Goal: Task Accomplishment & Management: Manage account settings

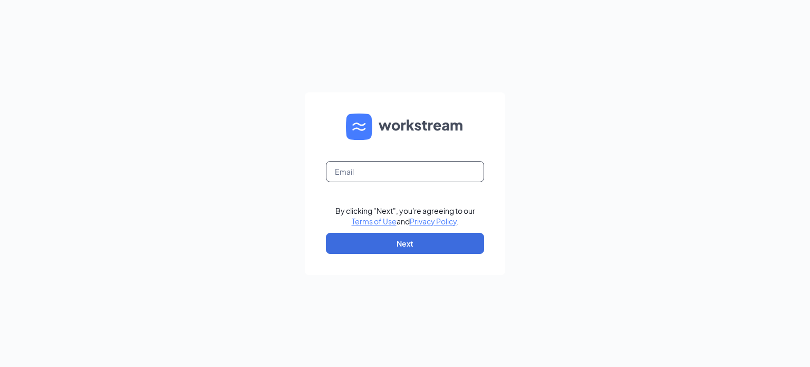
click at [353, 169] on input "text" at bounding box center [405, 171] width 158 height 21
type input "[EMAIL_ADDRESS][DOMAIN_NAME]"
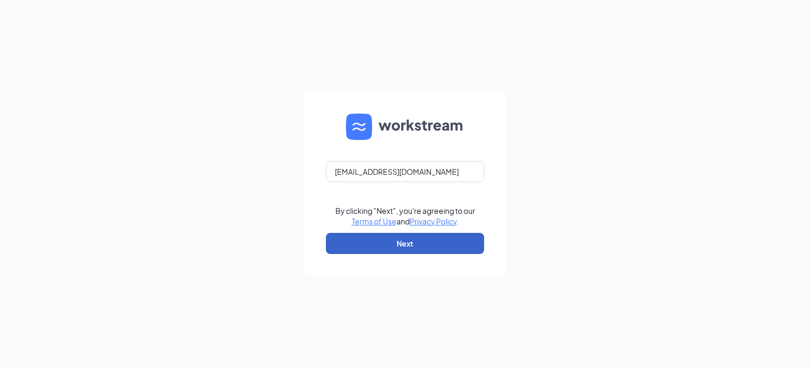
click at [415, 243] on button "Next" at bounding box center [405, 243] width 158 height 21
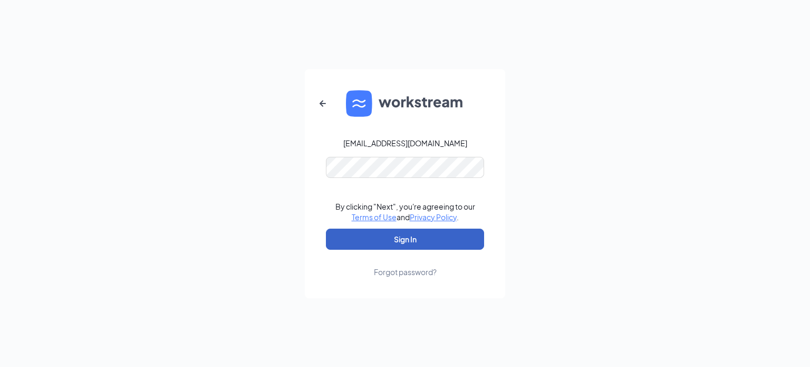
click at [405, 237] on button "Sign In" at bounding box center [405, 238] width 158 height 21
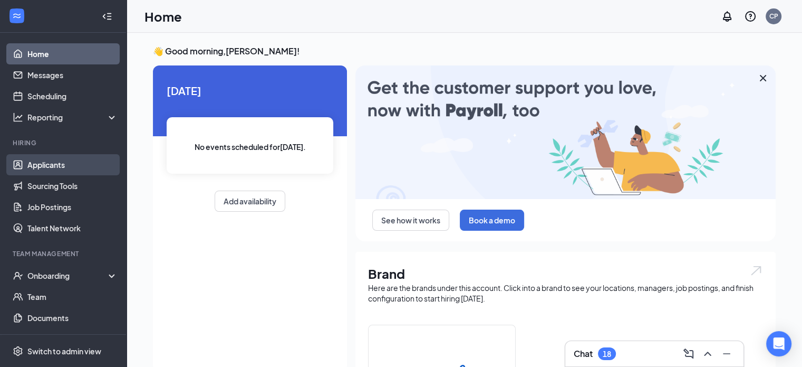
click at [45, 166] on link "Applicants" at bounding box center [72, 164] width 90 height 21
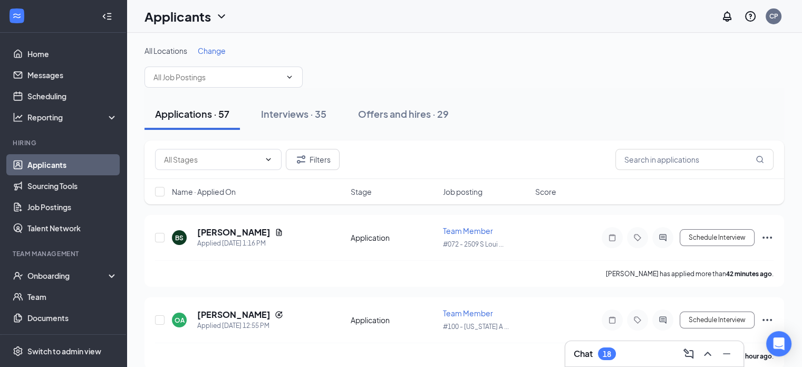
click at [218, 50] on span "Change" at bounding box center [212, 50] width 28 height 9
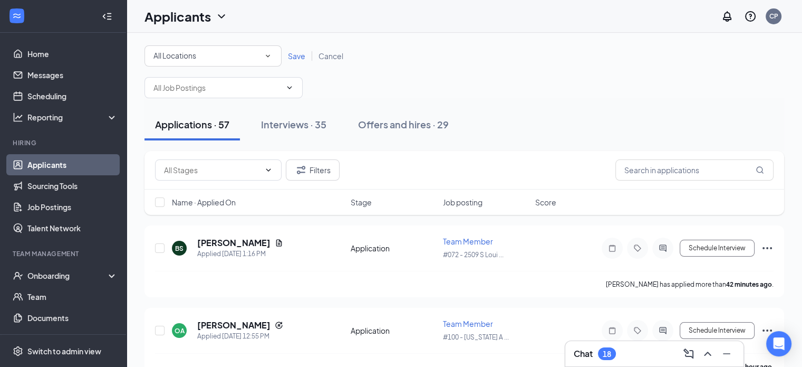
click at [327, 56] on span "Cancel" at bounding box center [331, 55] width 25 height 9
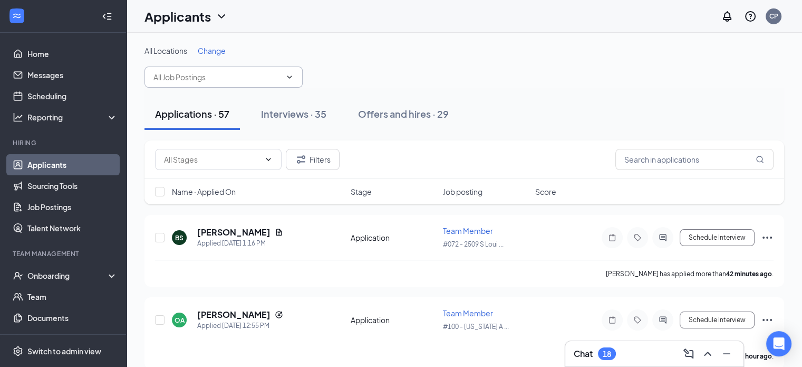
click at [292, 76] on icon "ChevronDown" at bounding box center [289, 77] width 8 height 8
type input "kaden"
click at [221, 80] on input "kaden" at bounding box center [217, 77] width 128 height 12
click at [222, 76] on input "kaden" at bounding box center [217, 77] width 128 height 12
click at [193, 70] on span "kaden No options" at bounding box center [224, 76] width 158 height 21
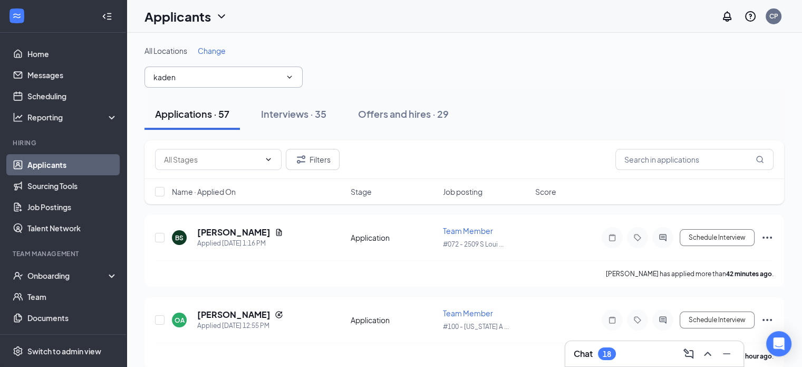
click at [207, 76] on input "kaden" at bounding box center [217, 77] width 128 height 12
click at [215, 98] on div "No options" at bounding box center [232, 95] width 158 height 23
click at [200, 71] on input "kaden" at bounding box center [217, 77] width 128 height 12
click at [203, 50] on span "Change" at bounding box center [212, 50] width 28 height 9
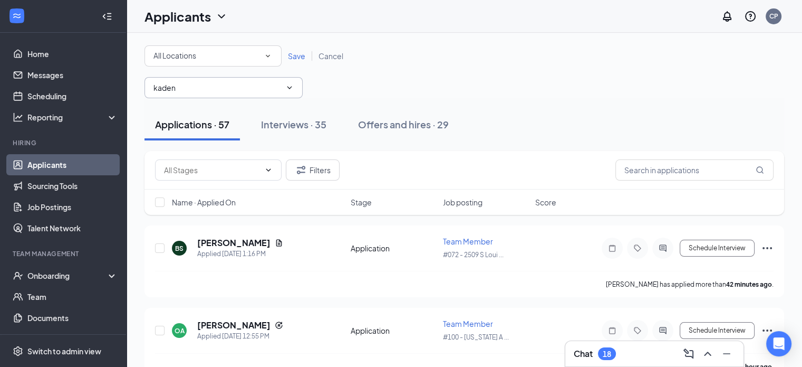
click at [224, 80] on span "kaden No options" at bounding box center [224, 87] width 158 height 21
click at [361, 73] on div "All Locations All Locations Save Cancel kaden No options" at bounding box center [465, 71] width 640 height 53
click at [694, 174] on input "text" at bounding box center [695, 169] width 158 height 21
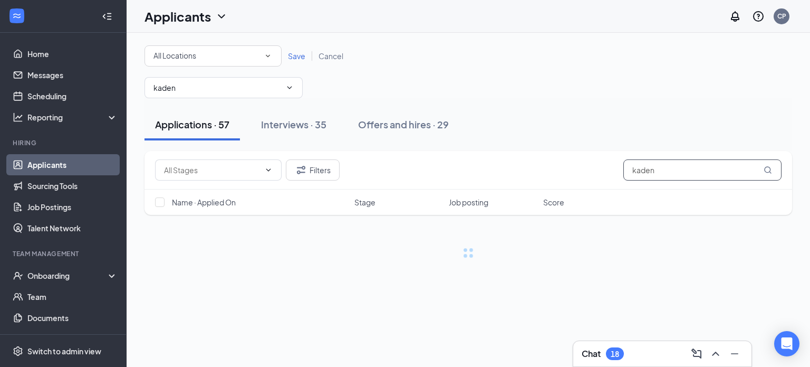
type input "kaden"
